Goal: Answer question/provide support

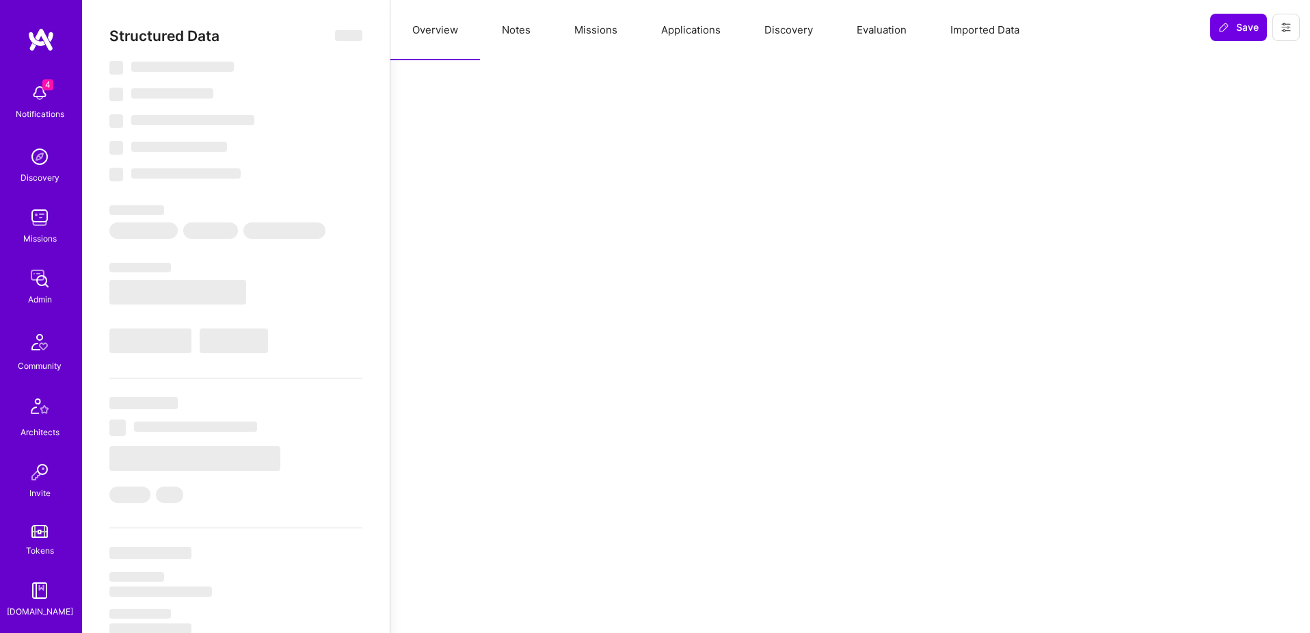
click at [605, 30] on button "Missions" at bounding box center [596, 30] width 87 height 60
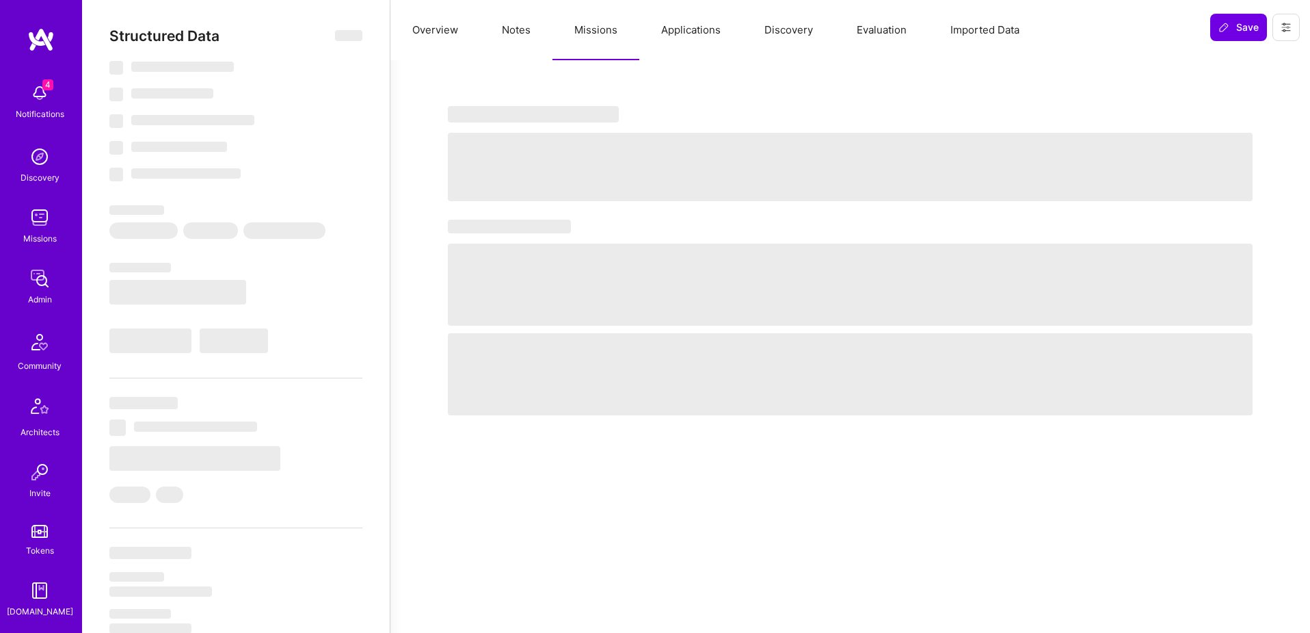
select select "Right Now"
select select "5"
select select "4"
select select "6"
select select "7"
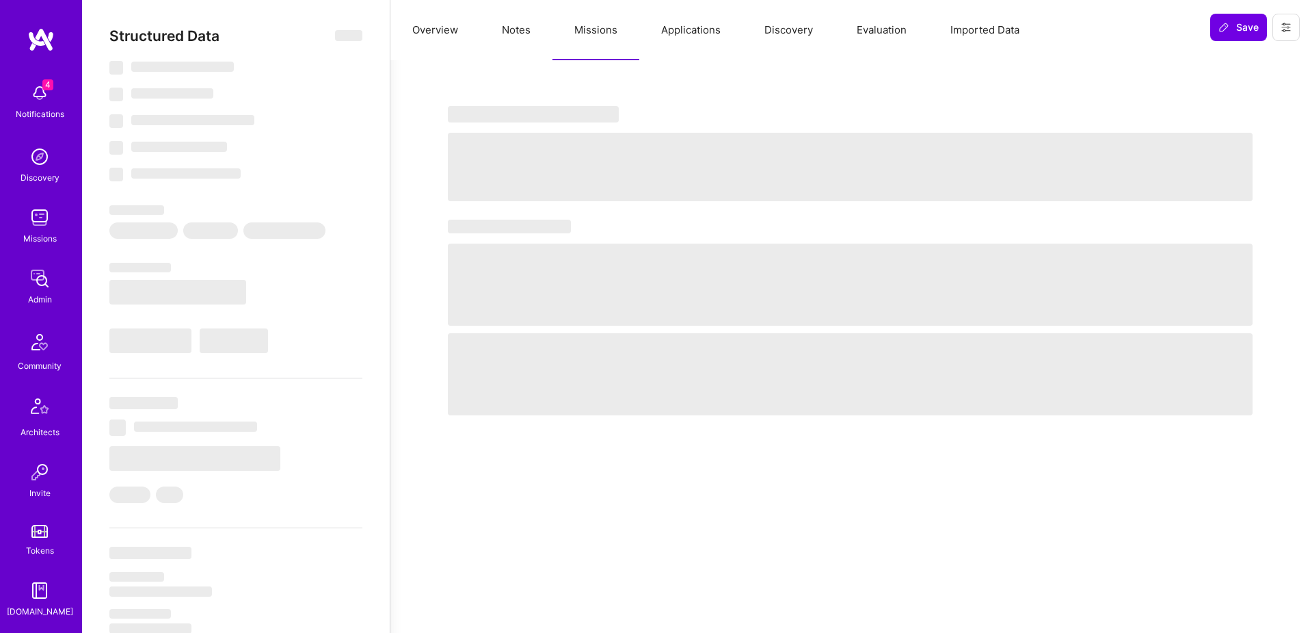
select select "IL"
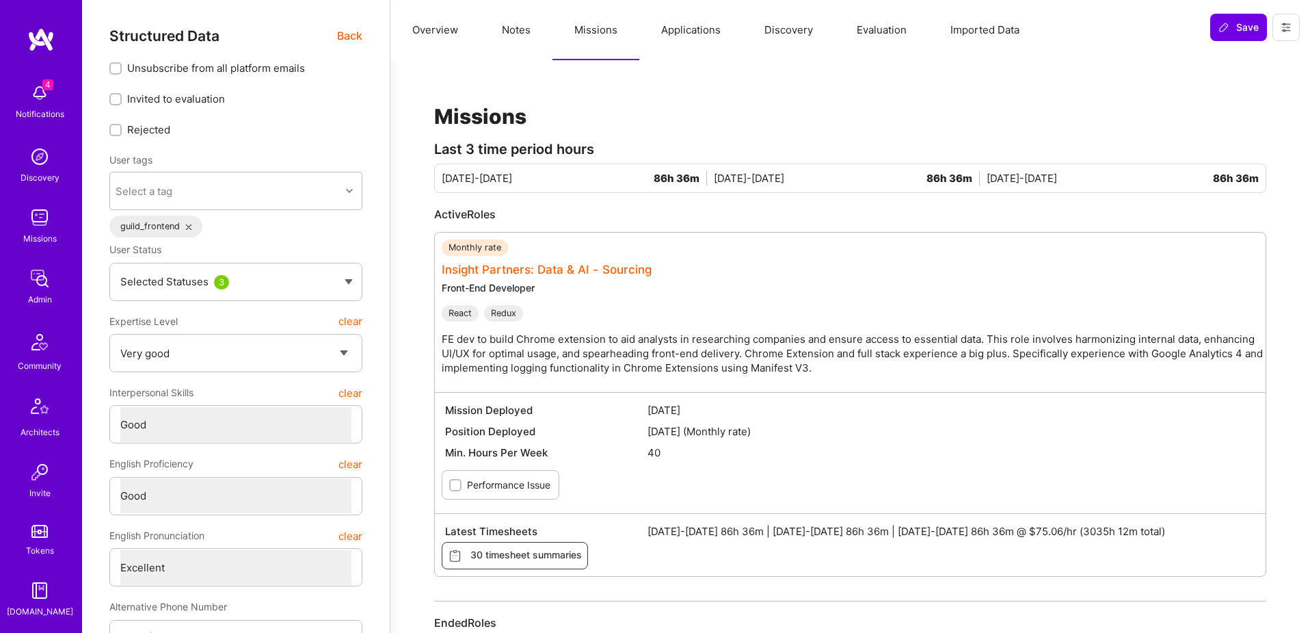
click at [617, 265] on link "Insight Partners: Data & AI - Sourcing" at bounding box center [547, 270] width 210 height 14
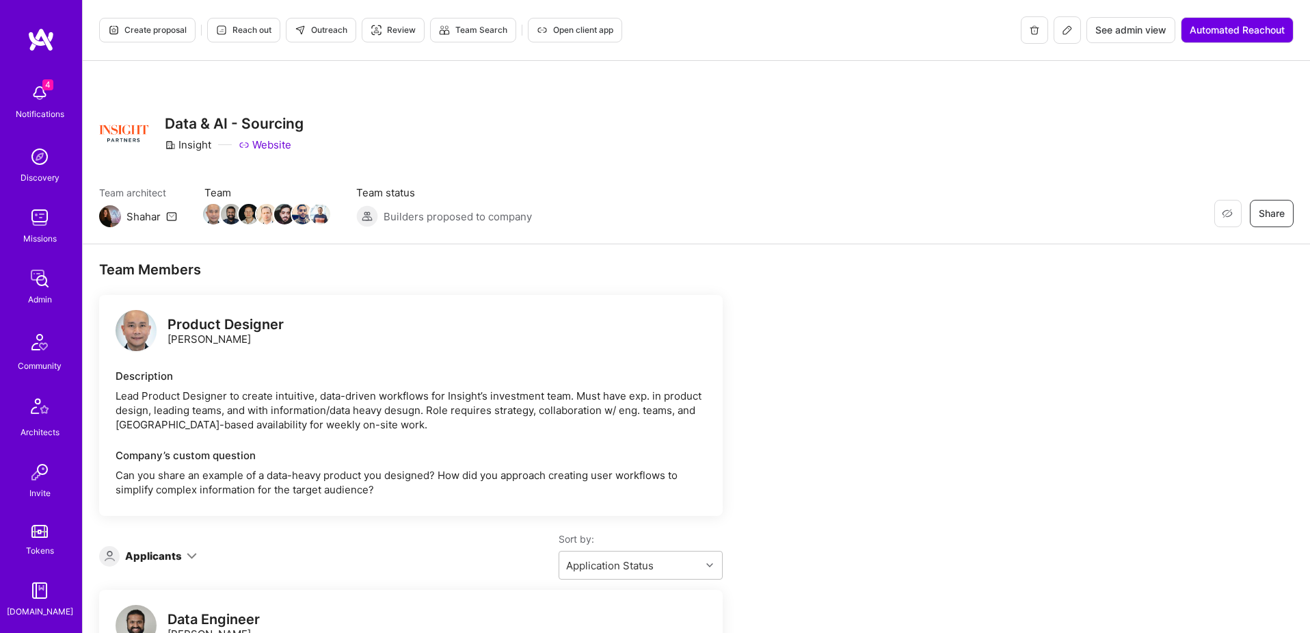
click at [1126, 28] on span "See admin view" at bounding box center [1131, 30] width 71 height 14
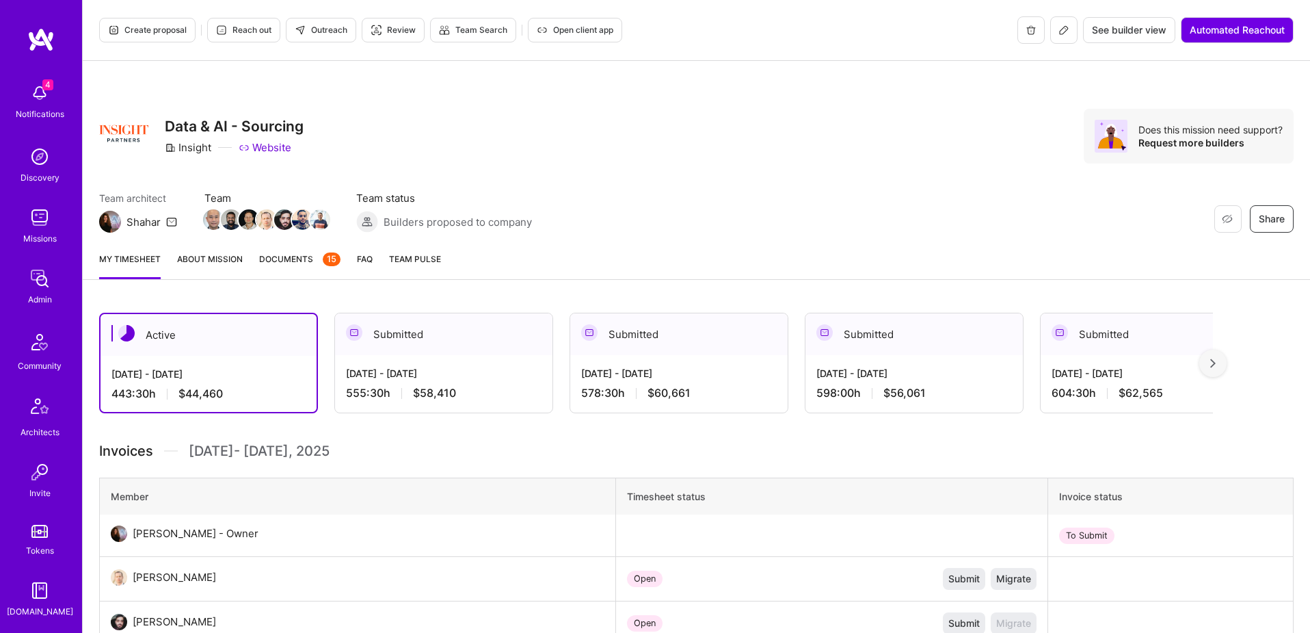
click at [286, 259] on span "Documents 15" at bounding box center [299, 259] width 81 height 14
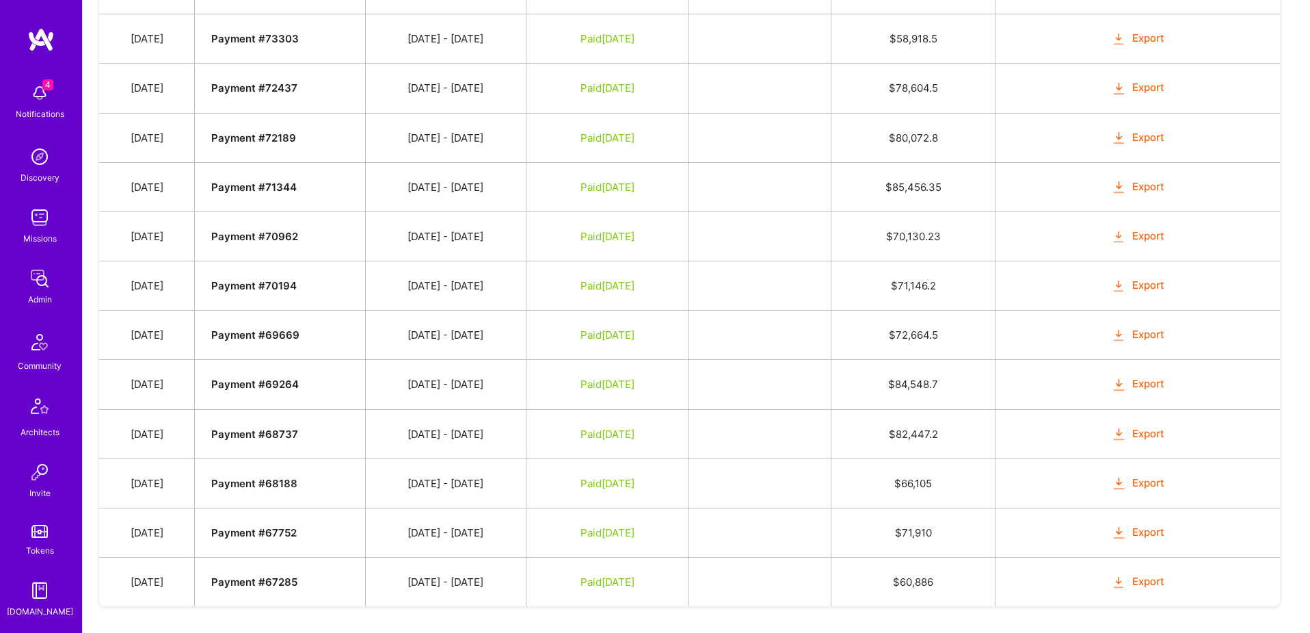
scroll to position [1732, 0]
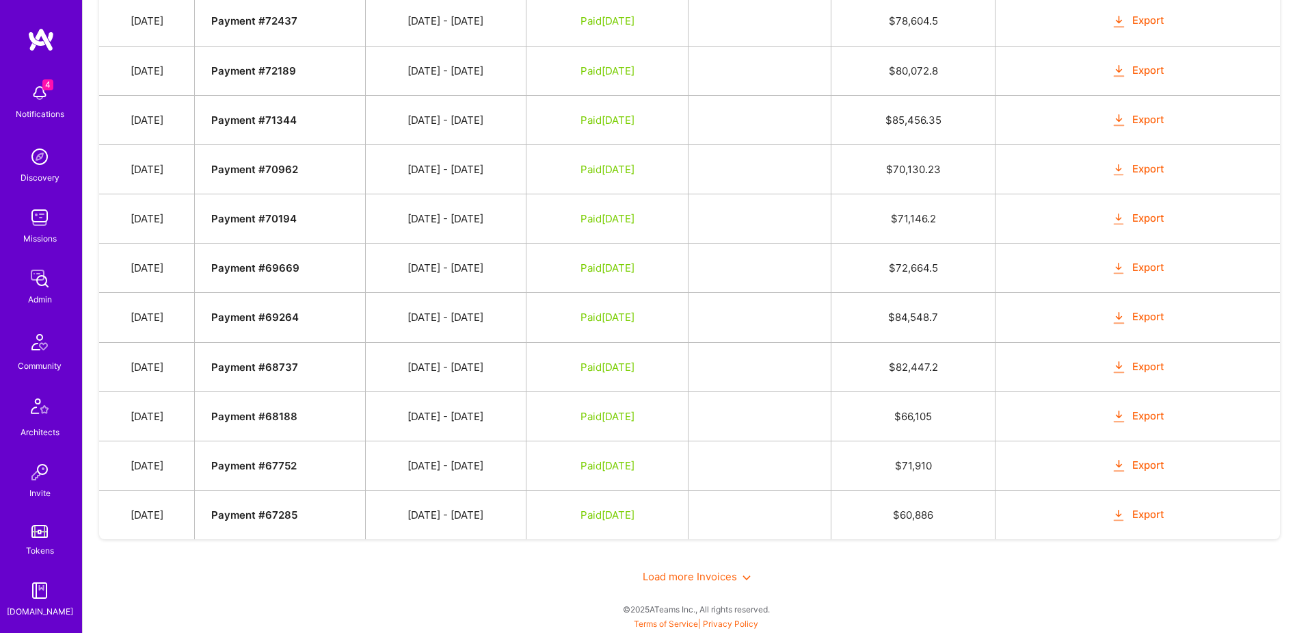
click at [683, 577] on span "Load more Invoices" at bounding box center [697, 576] width 108 height 13
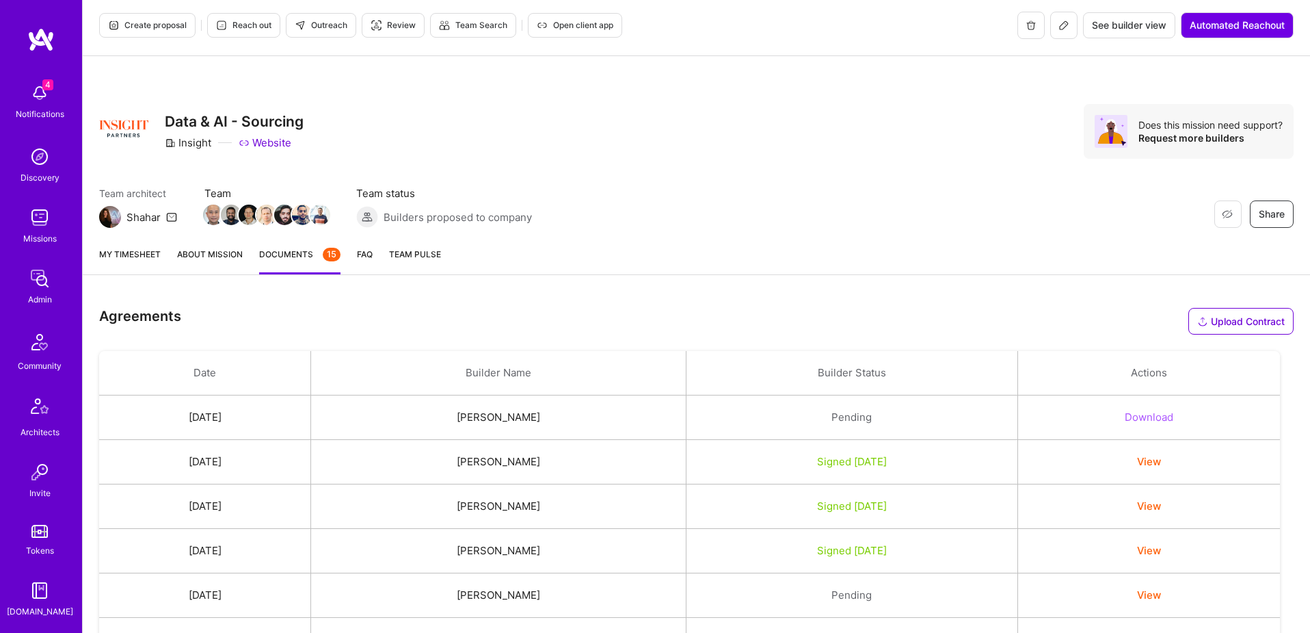
scroll to position [5, 0]
click at [296, 209] on img at bounding box center [302, 214] width 21 height 21
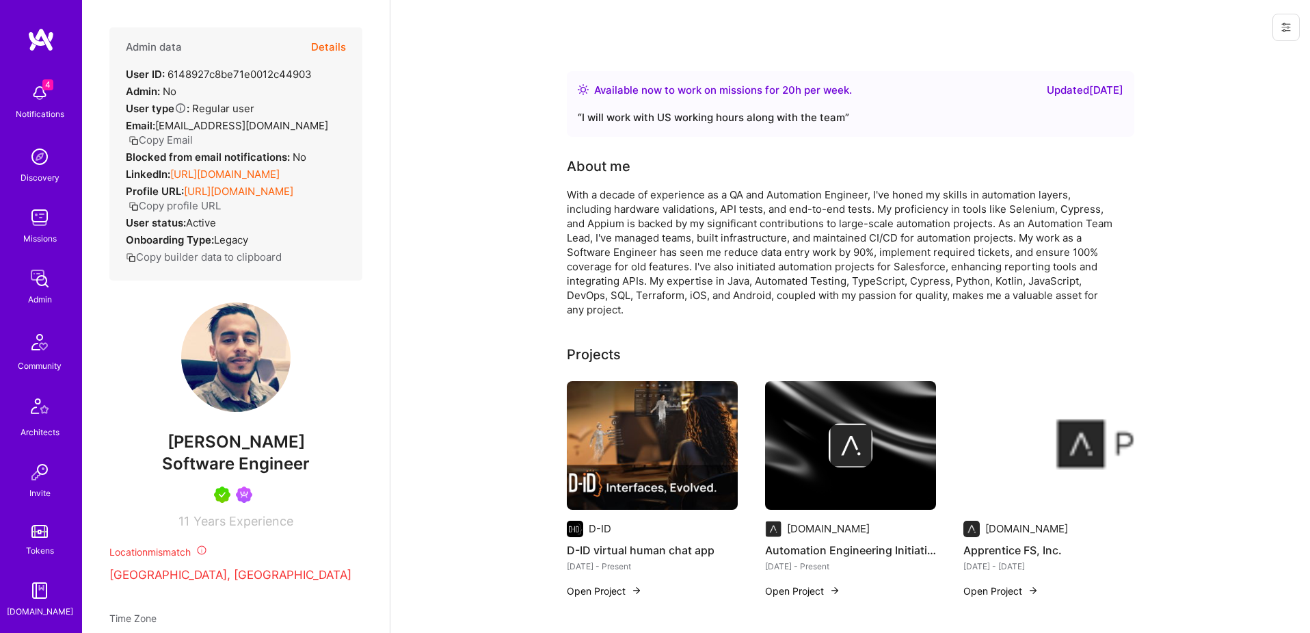
click at [325, 51] on button "Details" at bounding box center [328, 47] width 35 height 40
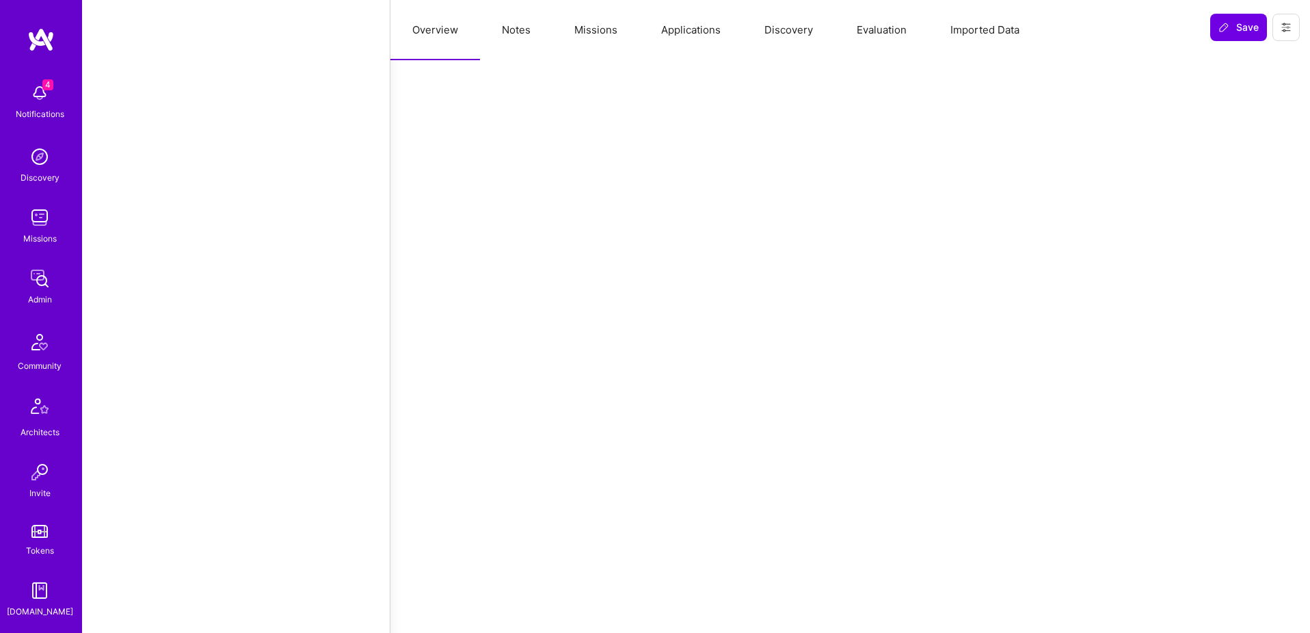
type textarea "x"
select select "Right Now"
select select "5"
select select "7"
select select "6"
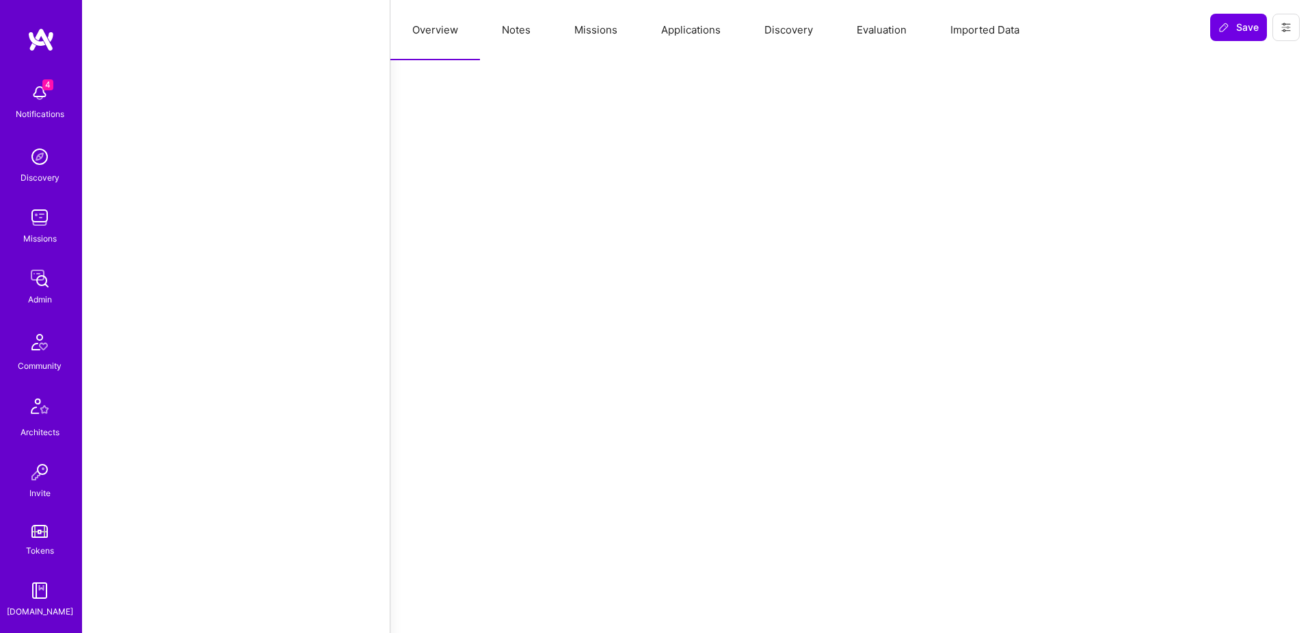
select select "6"
select select "IL"
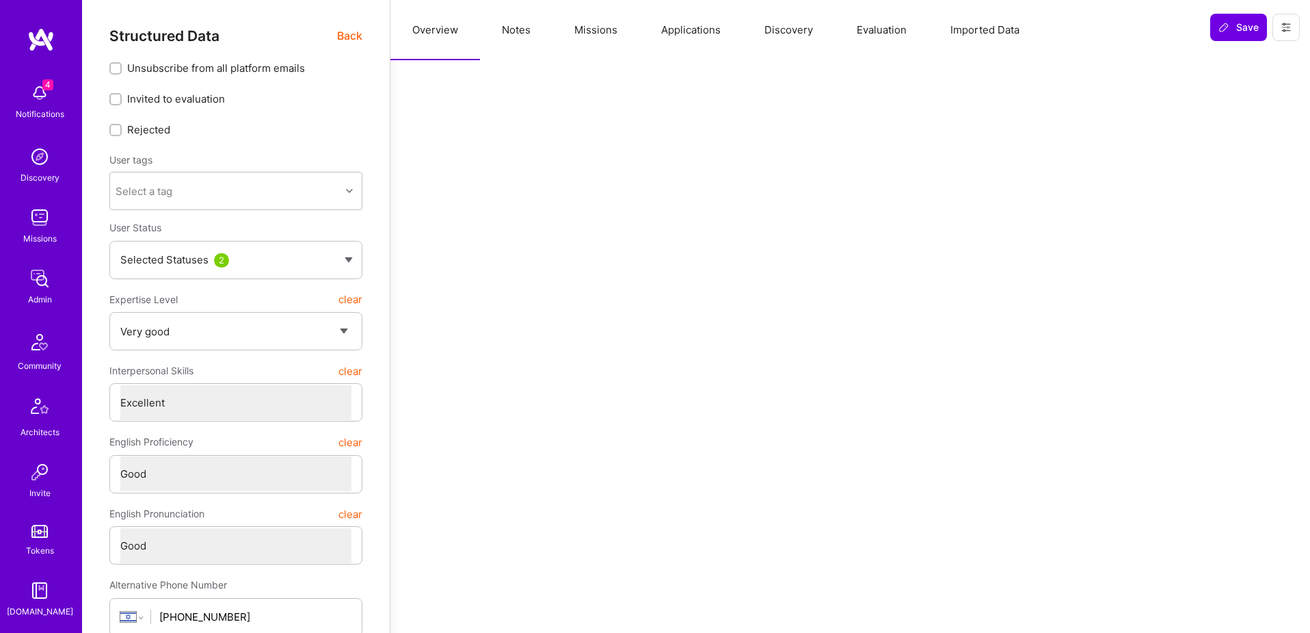
click at [598, 36] on button "Missions" at bounding box center [596, 30] width 87 height 60
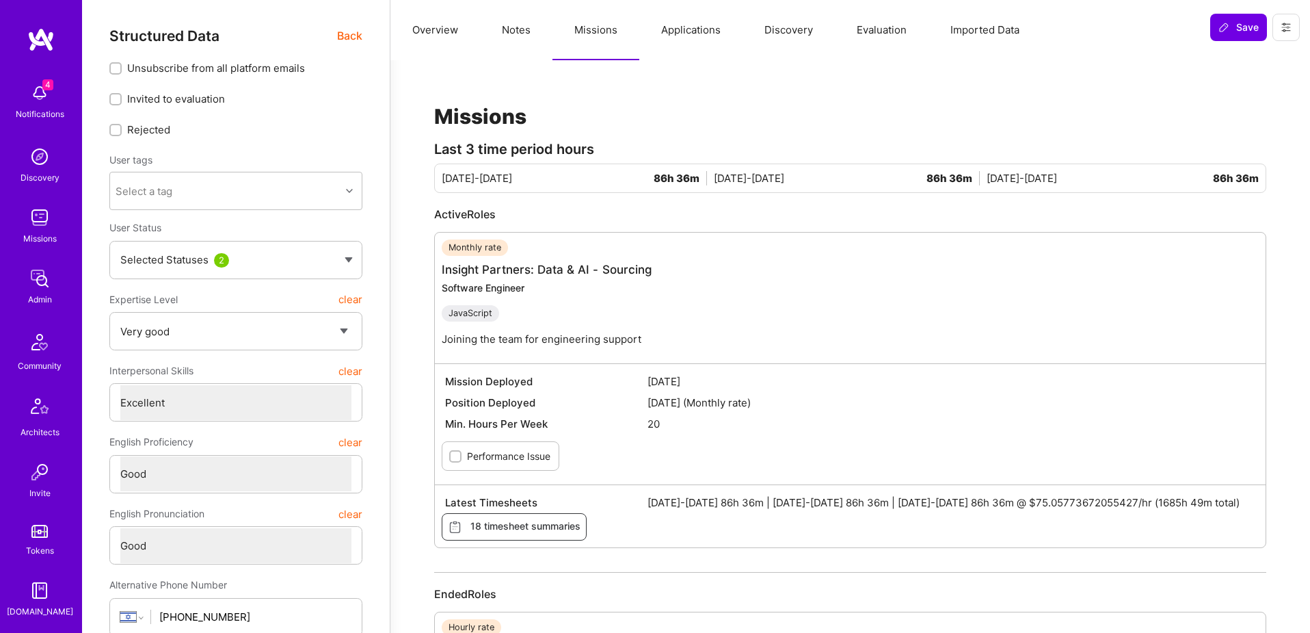
scroll to position [101, 0]
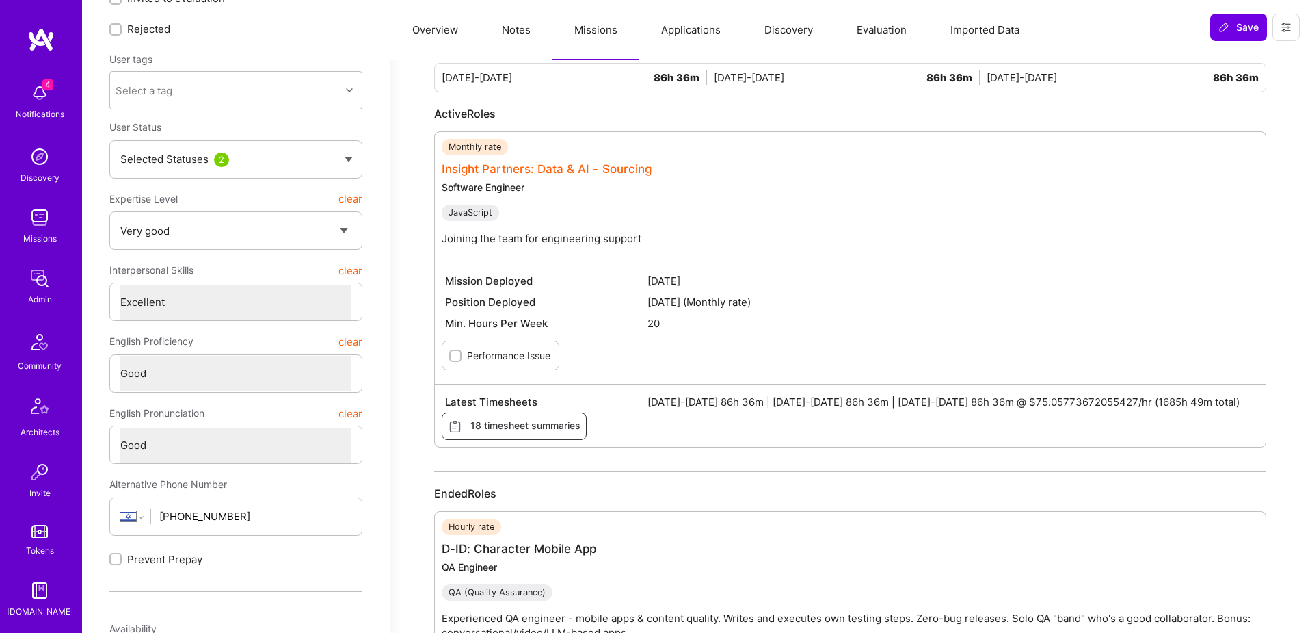
click at [590, 168] on link "Insight Partners: Data & AI - Sourcing" at bounding box center [547, 169] width 210 height 14
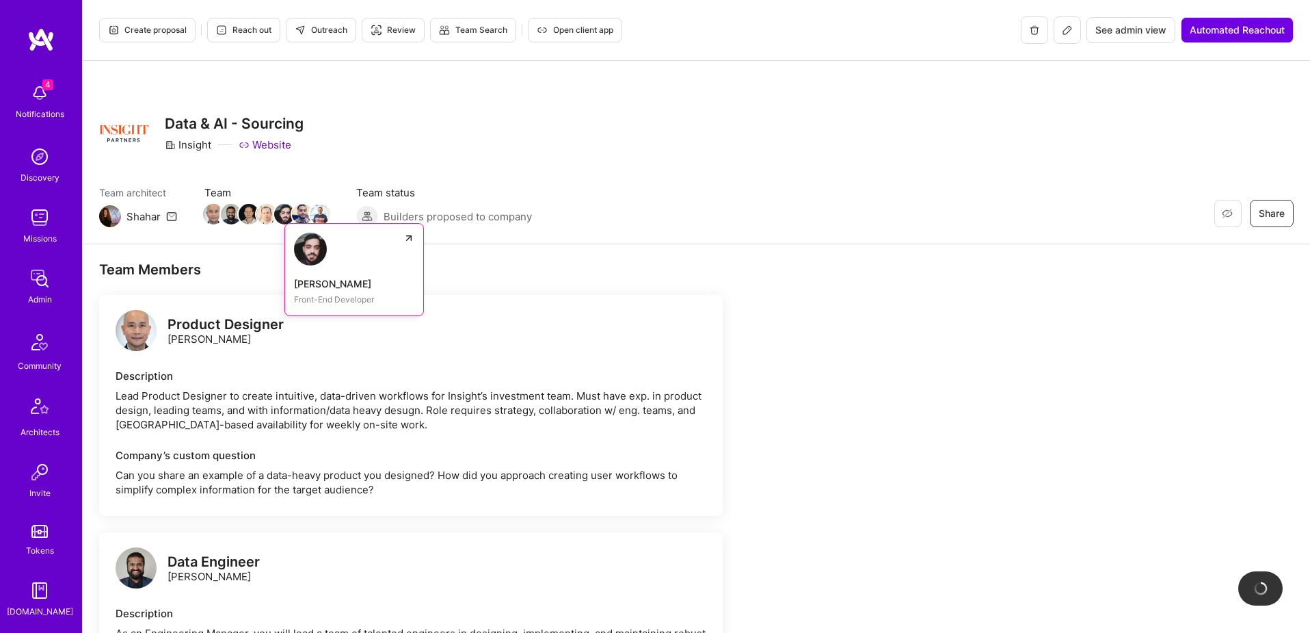
click at [278, 218] on img at bounding box center [284, 214] width 21 height 21
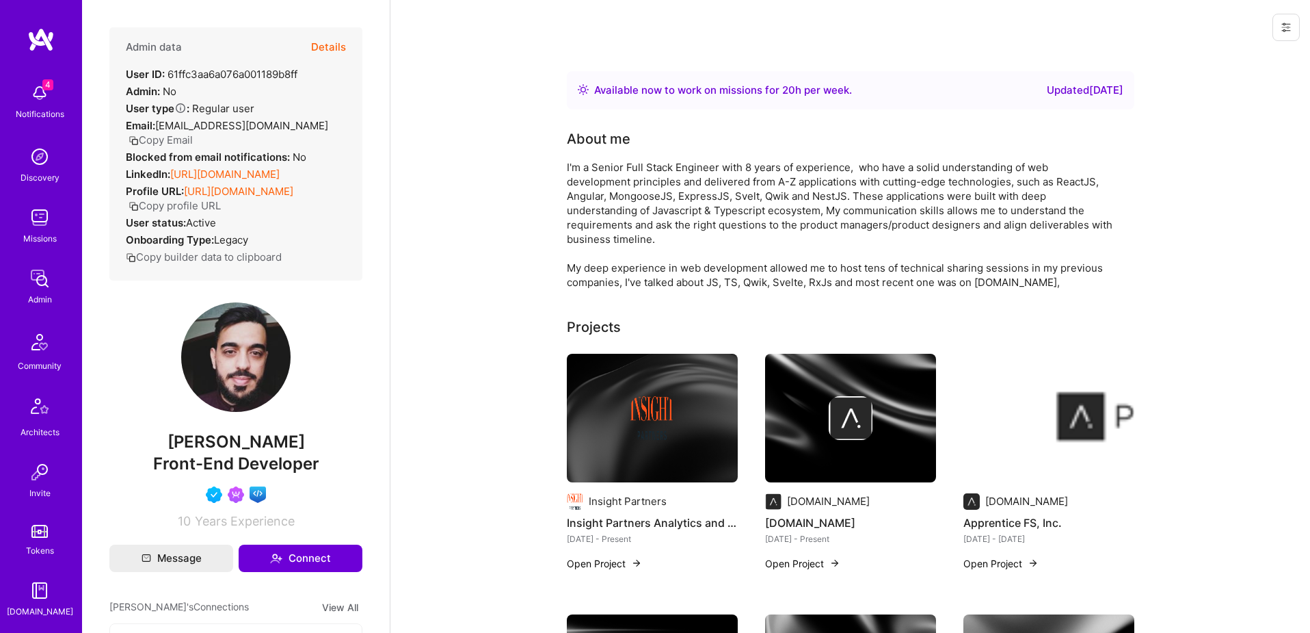
drag, startPoint x: 1176, startPoint y: 328, endPoint x: 433, endPoint y: 34, distance: 799.7
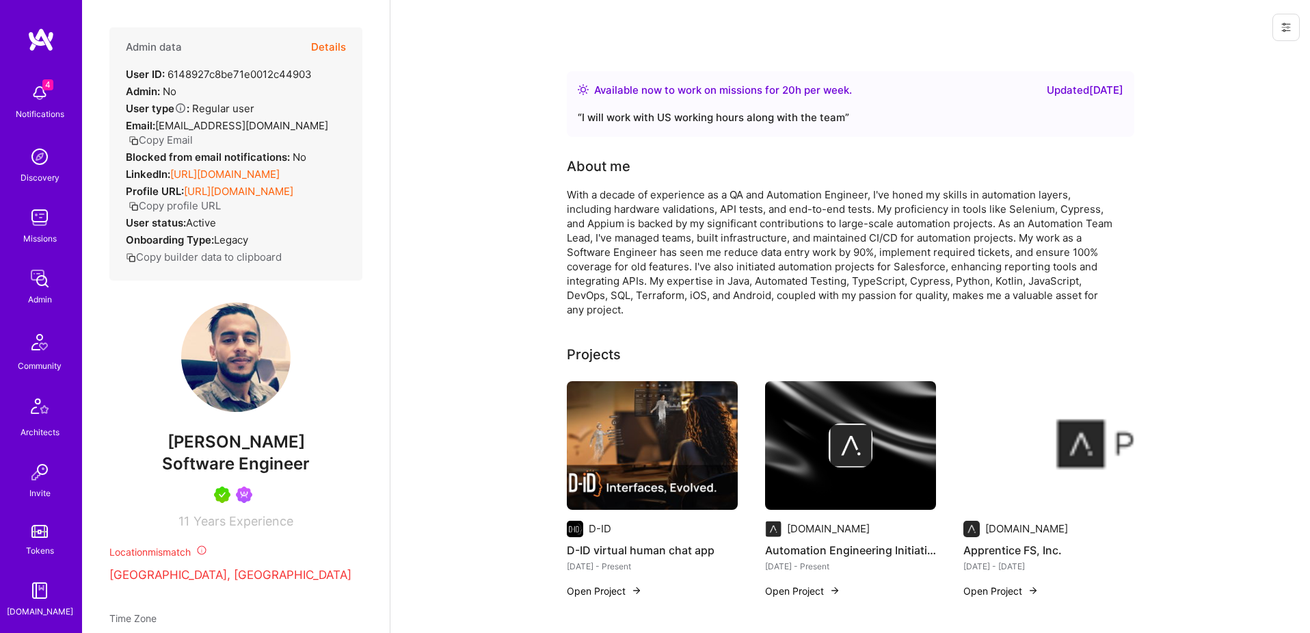
click at [329, 47] on button "Details" at bounding box center [328, 47] width 35 height 40
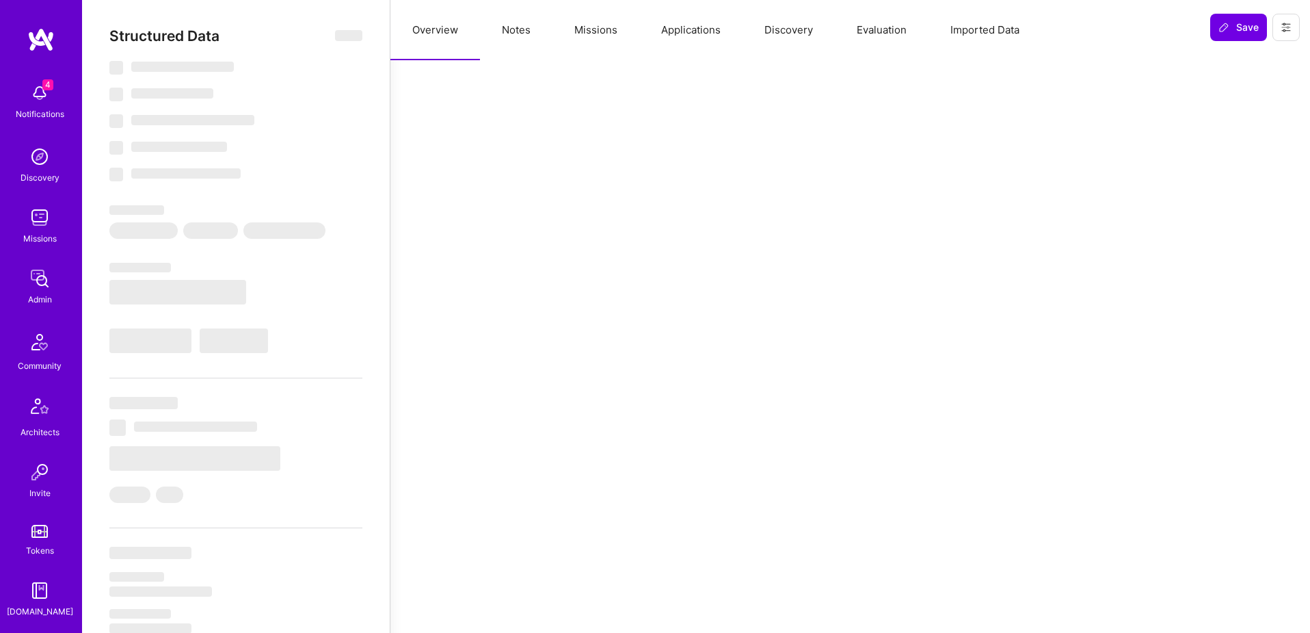
select select "Right Now"
select select "5"
select select "7"
select select "6"
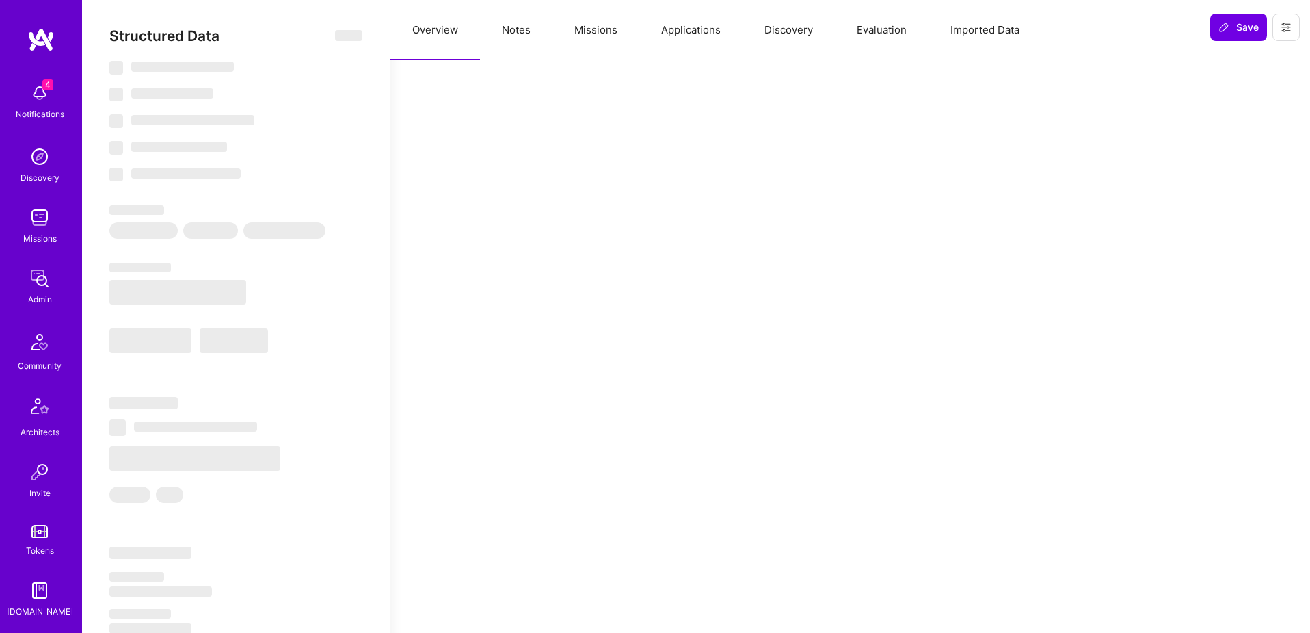
select select "IL"
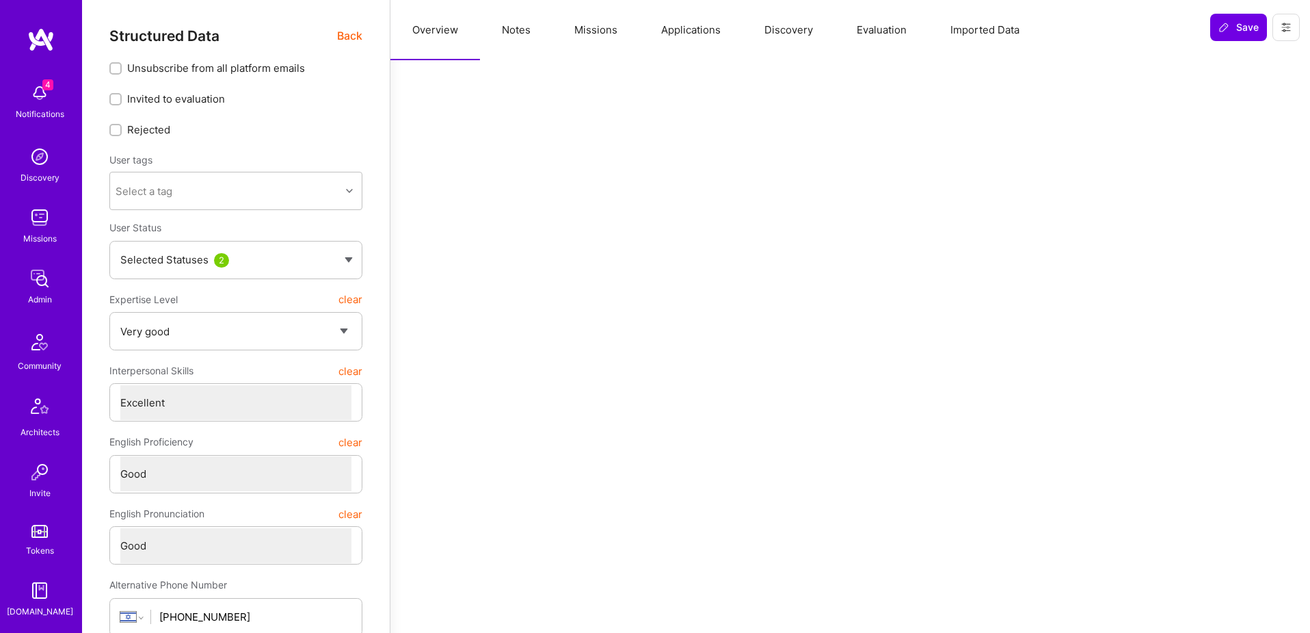
click at [1288, 27] on icon at bounding box center [1286, 28] width 8 height 2
click at [1202, 49] on button "Login as Nabeel" at bounding box center [1237, 58] width 127 height 35
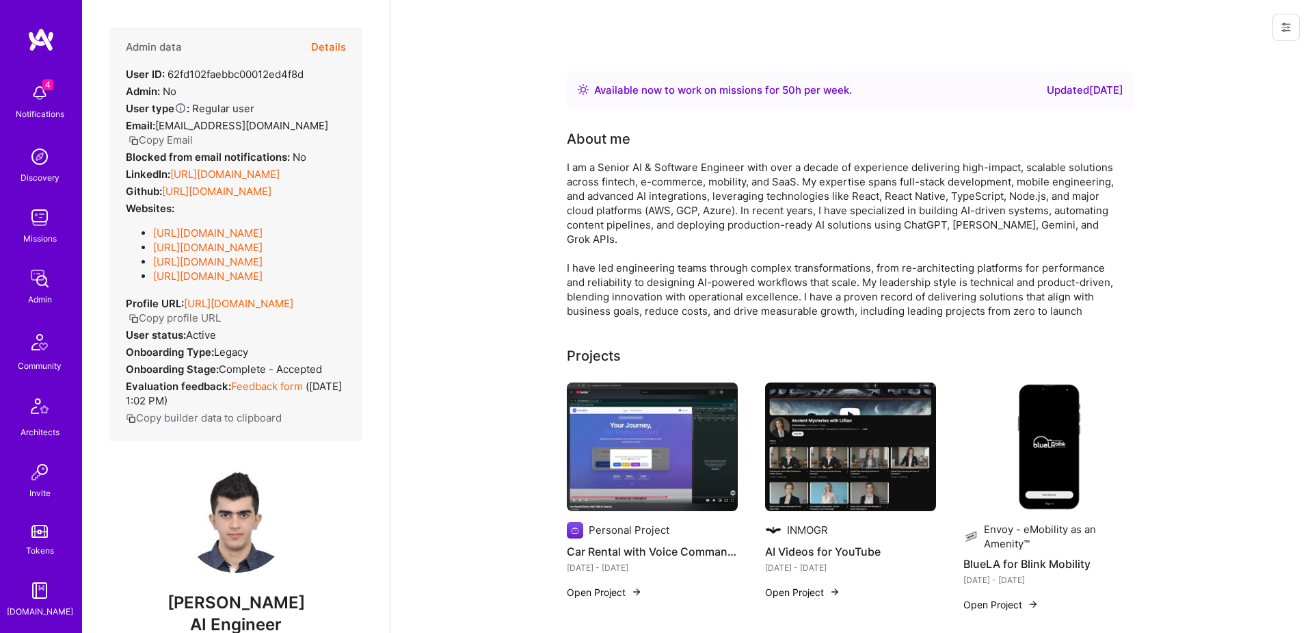
click at [330, 47] on button "Details" at bounding box center [328, 47] width 35 height 40
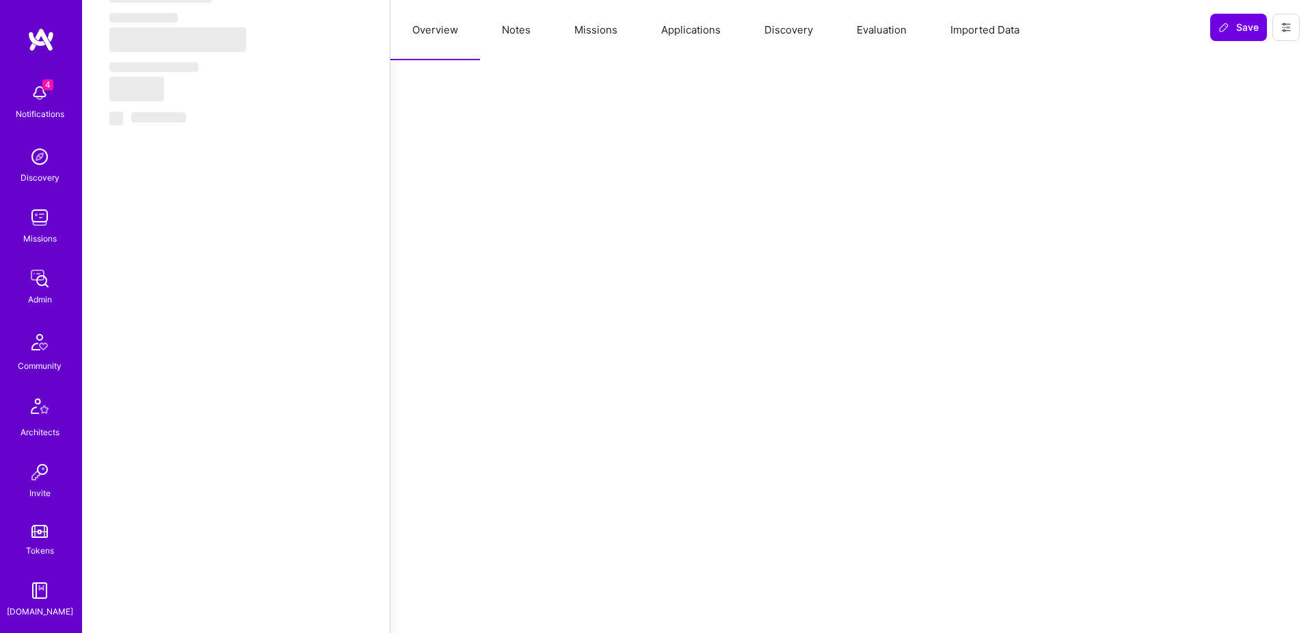
select select "Right Now"
select select "4"
select select "7"
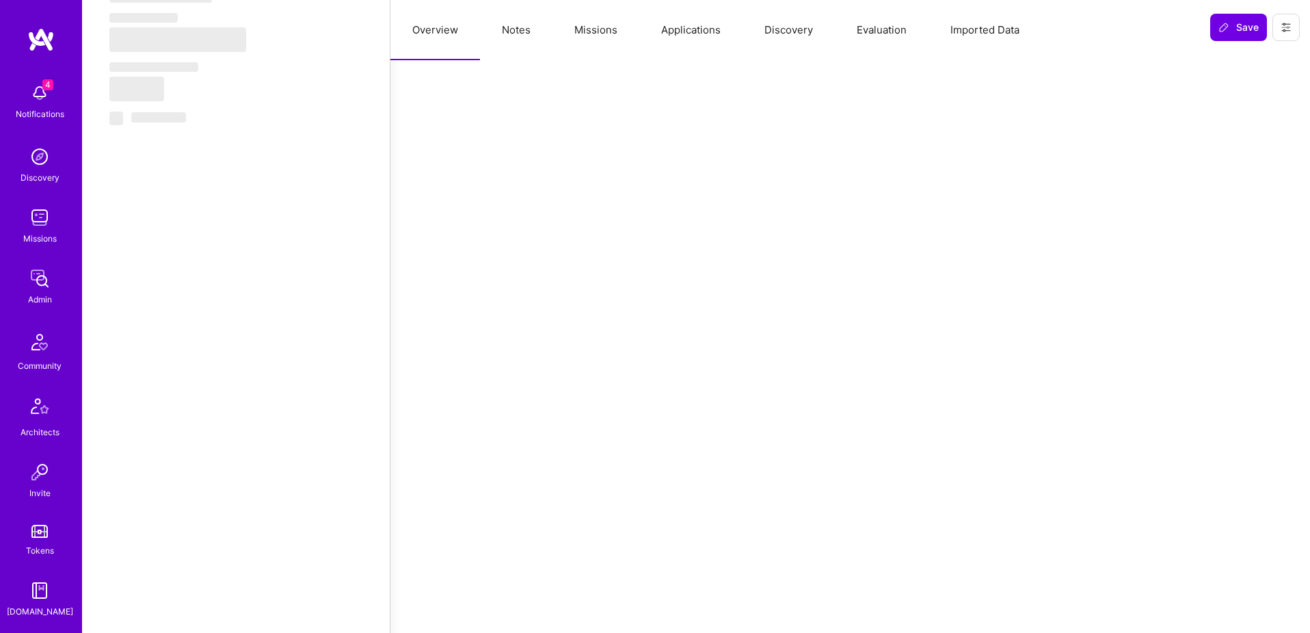
select select "AE"
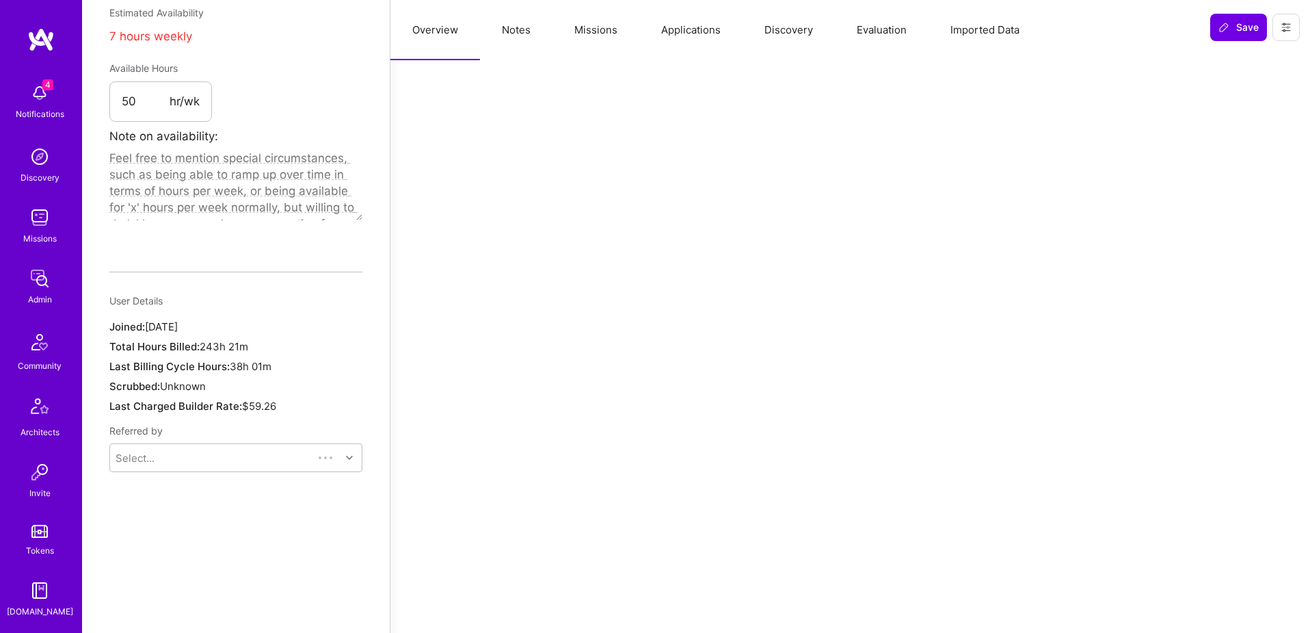
scroll to position [746, 0]
